Goal: Transaction & Acquisition: Purchase product/service

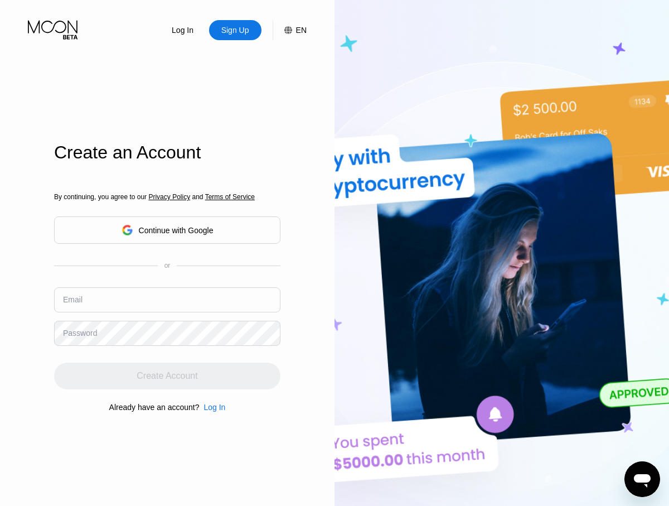
click at [167, 287] on input "text" at bounding box center [167, 299] width 226 height 25
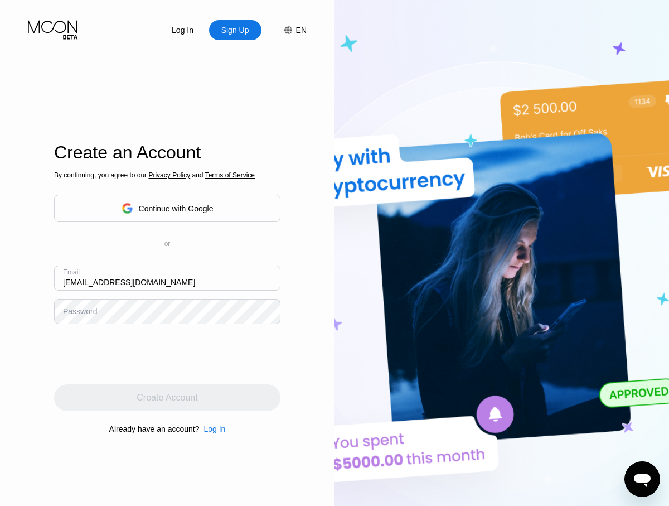
type input "[EMAIL_ADDRESS][DOMAIN_NAME]"
click at [167, 398] on div "Create Account" at bounding box center [167, 397] width 61 height 11
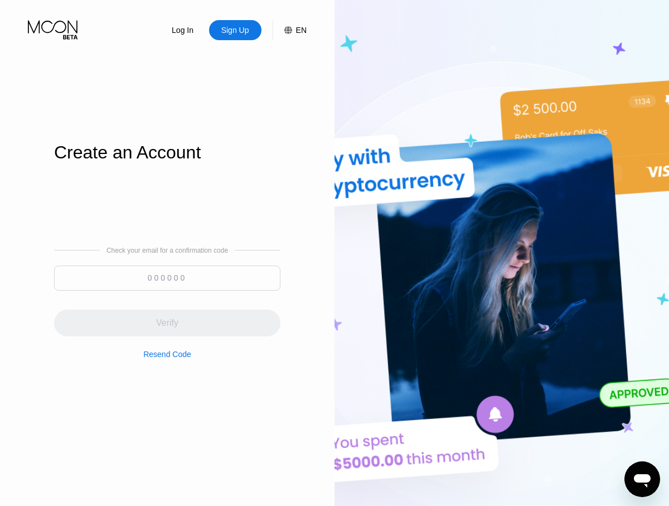
click at [167, 278] on input at bounding box center [167, 277] width 226 height 25
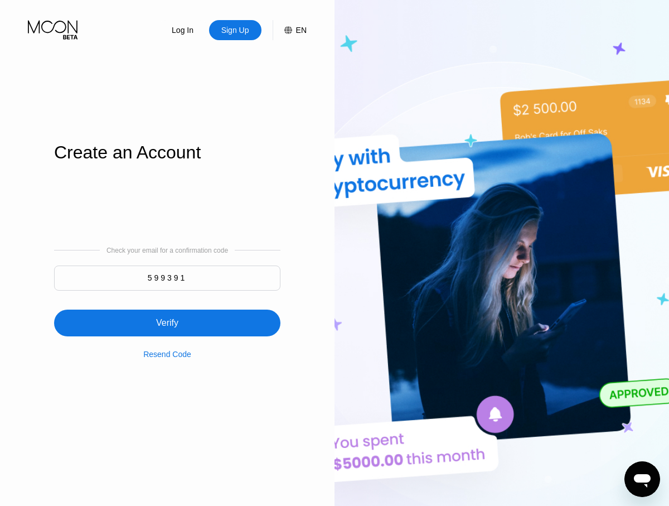
type input "599391"
click at [167, 316] on div "Verify" at bounding box center [167, 322] width 226 height 27
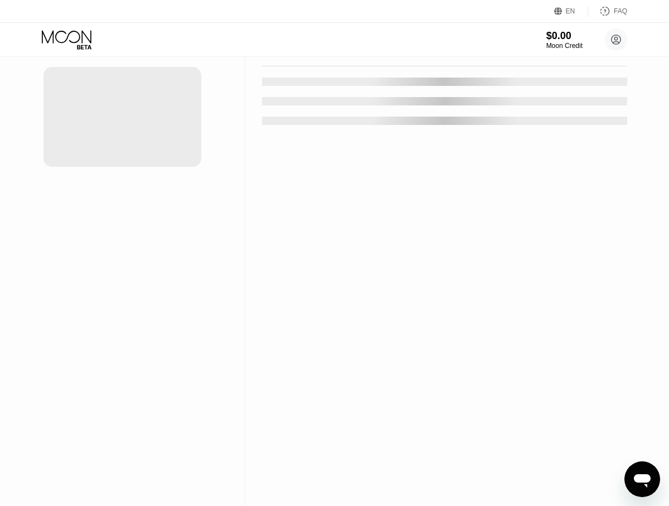
click at [168, 27] on div "New Card" at bounding box center [174, 22] width 35 height 9
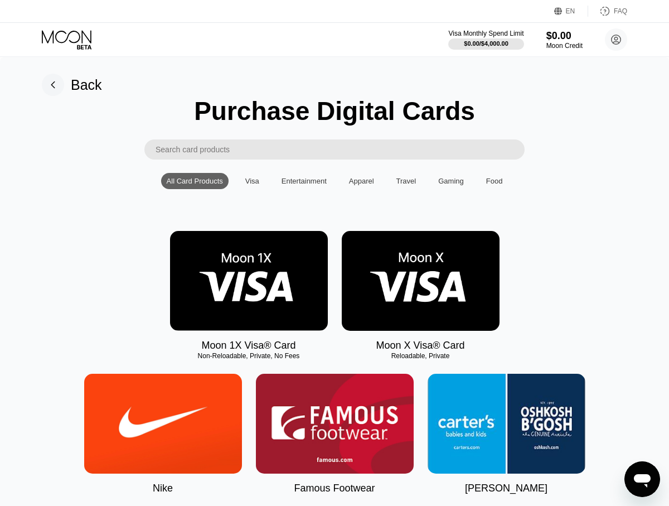
click at [249, 284] on img at bounding box center [249, 281] width 158 height 100
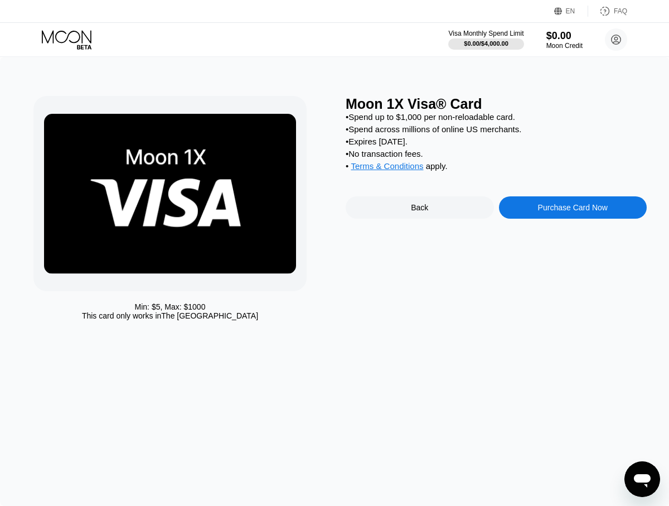
click at [573, 209] on div "Purchase Card Now" at bounding box center [573, 207] width 70 height 9
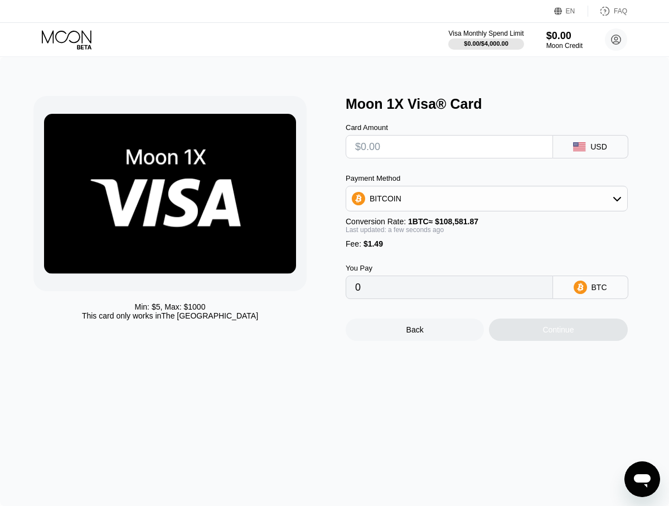
type input "$3"
type input "0.00004136"
type input "$35"
type input "0.00033606"
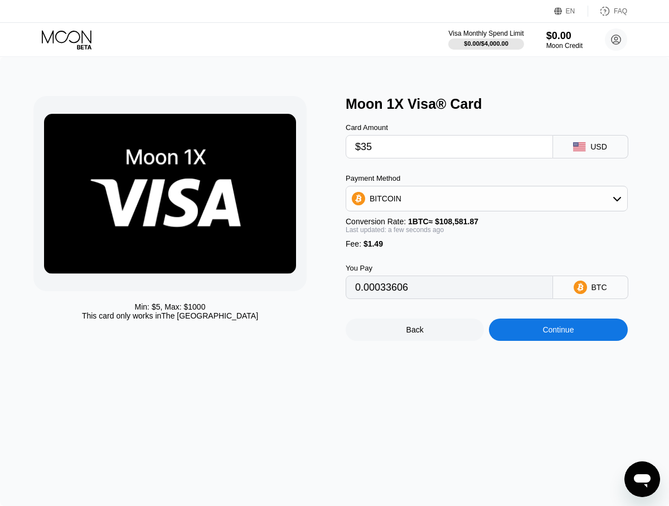
click at [558, 330] on div "Continue" at bounding box center [558, 329] width 31 height 9
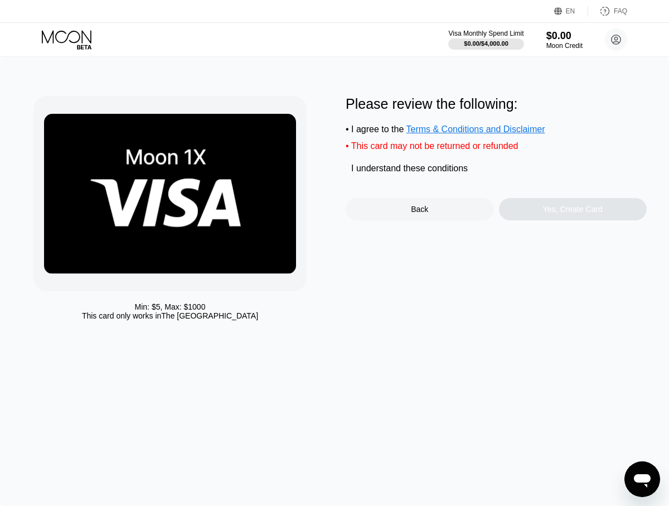
click at [411, 171] on div "I understand these conditions" at bounding box center [409, 168] width 117 height 10
click at [573, 211] on div "Yes, Create Card" at bounding box center [573, 209] width 60 height 9
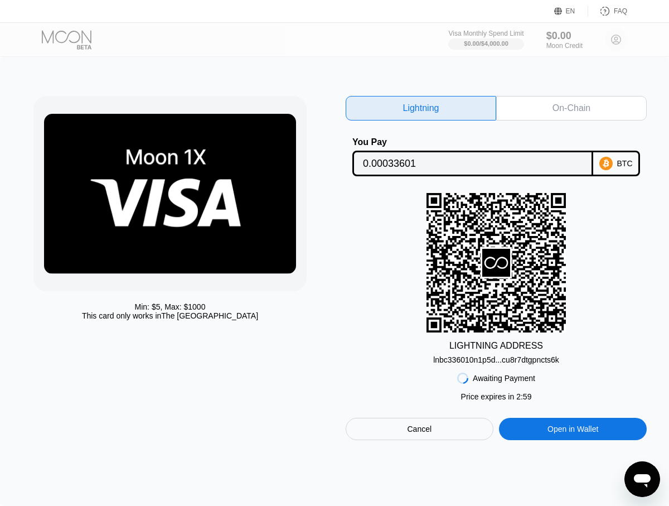
click at [572, 108] on div "On-Chain" at bounding box center [572, 108] width 38 height 11
